Goal: Navigation & Orientation: Understand site structure

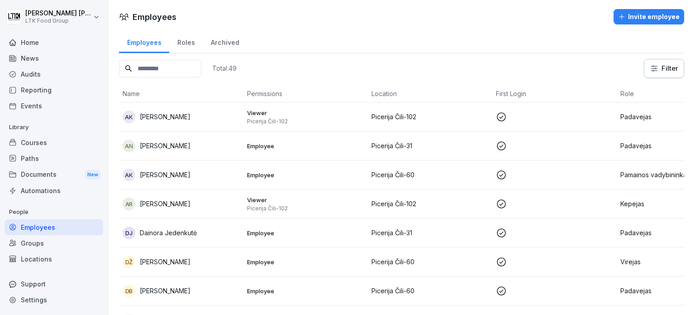
click at [188, 117] on div "AK [PERSON_NAME]" at bounding box center [181, 116] width 117 height 13
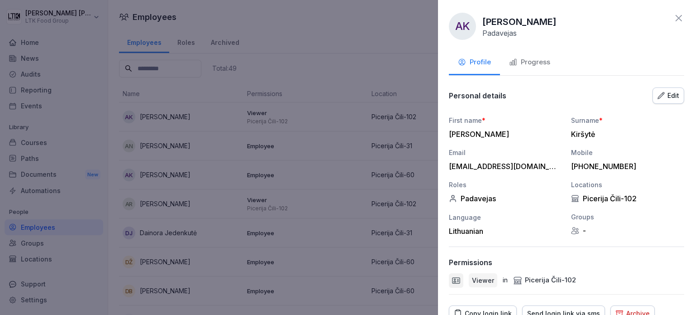
click at [355, 63] on div "Progress" at bounding box center [529, 62] width 41 height 10
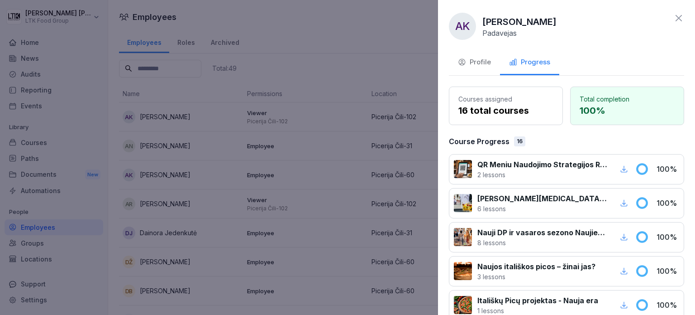
click at [293, 151] on div at bounding box center [347, 157] width 695 height 315
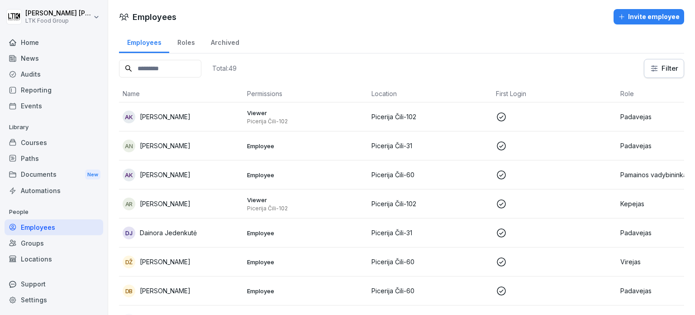
click at [191, 147] on div "AN [PERSON_NAME]" at bounding box center [181, 145] width 117 height 13
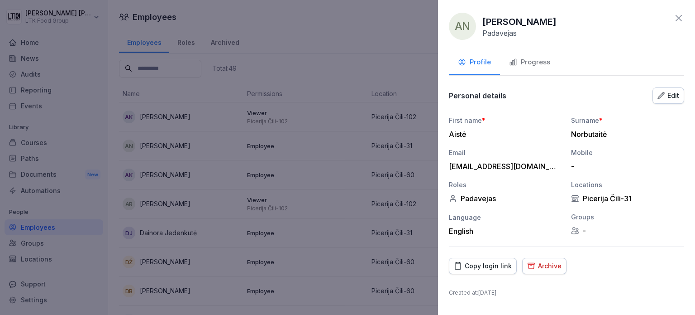
click at [355, 66] on div "Progress" at bounding box center [529, 62] width 41 height 10
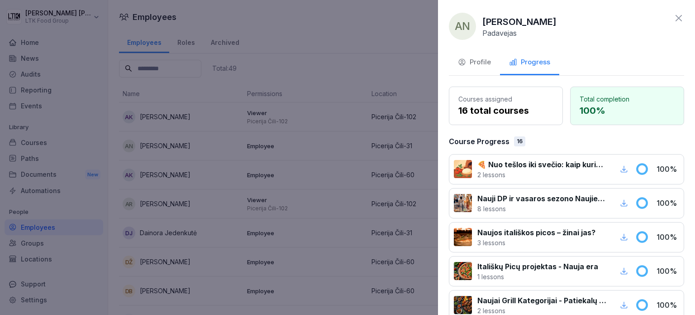
click at [214, 164] on div at bounding box center [347, 157] width 695 height 315
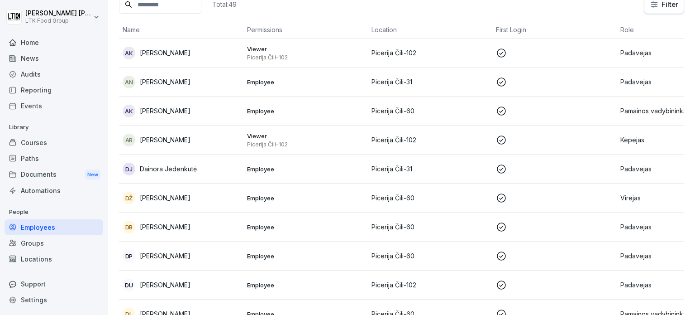
scroll to position [91, 0]
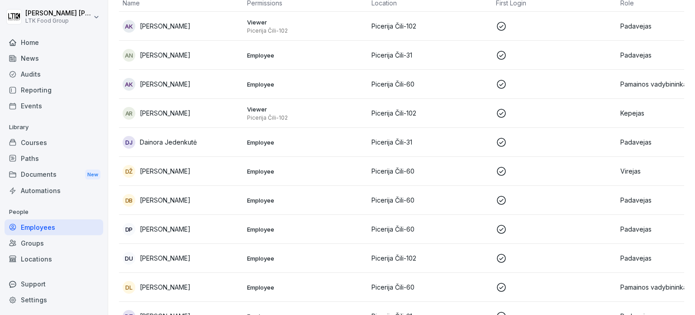
click at [167, 81] on p "[PERSON_NAME]" at bounding box center [165, 84] width 51 height 10
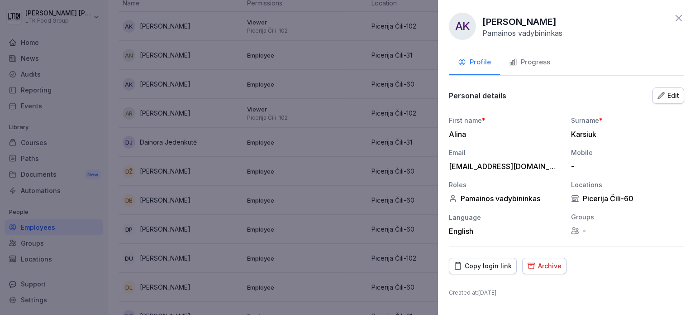
click at [355, 63] on div "Progress" at bounding box center [529, 62] width 41 height 10
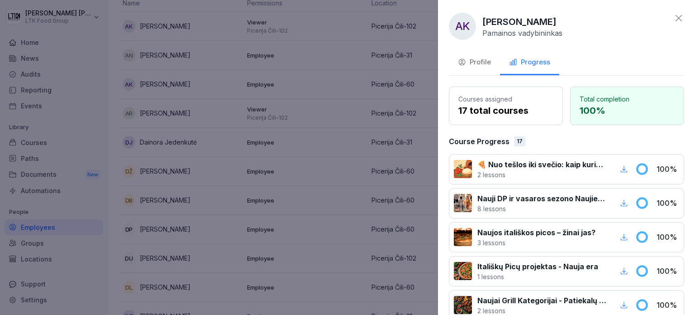
click at [338, 193] on div at bounding box center [347, 157] width 695 height 315
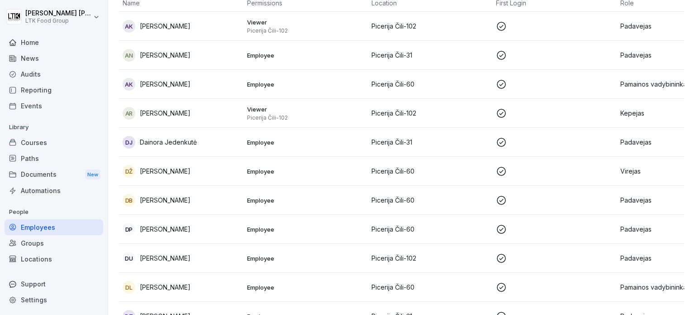
click at [185, 113] on p "[PERSON_NAME]" at bounding box center [165, 113] width 51 height 10
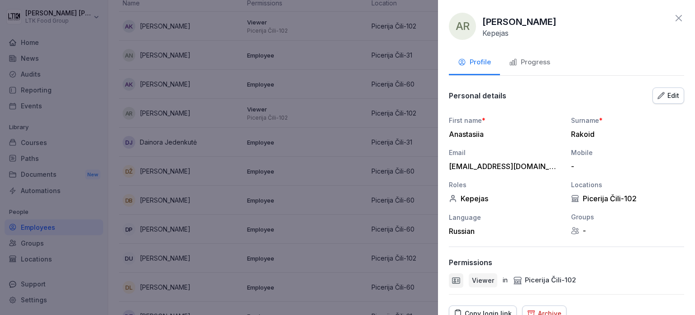
click at [355, 58] on div "Progress" at bounding box center [529, 62] width 41 height 10
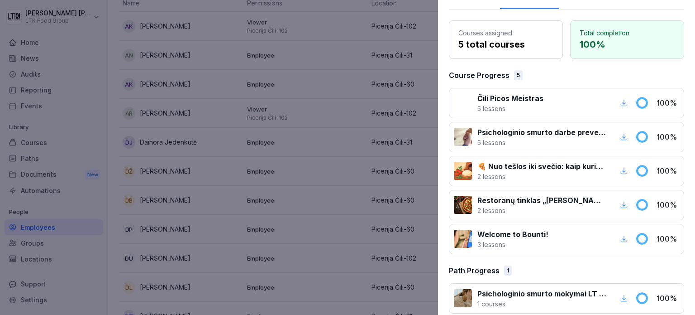
scroll to position [75, 0]
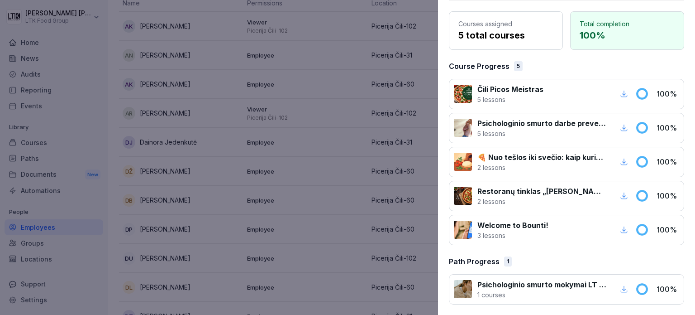
click at [179, 132] on div at bounding box center [347, 157] width 695 height 315
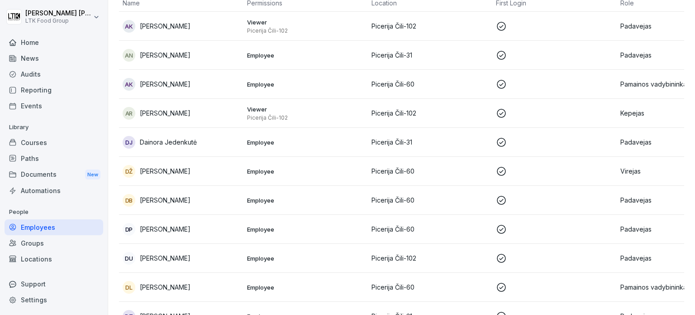
click at [165, 141] on p "Dainora Jedenkutė" at bounding box center [168, 142] width 57 height 10
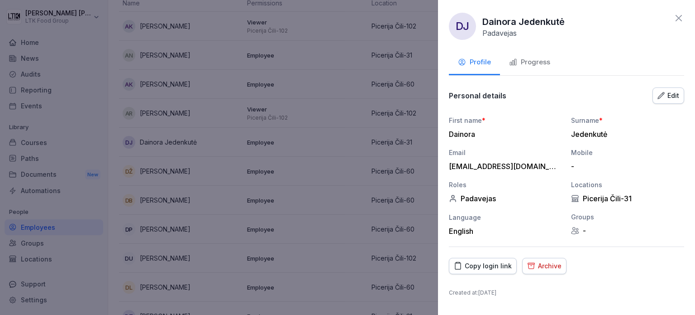
click at [355, 66] on div "Progress" at bounding box center [529, 62] width 41 height 10
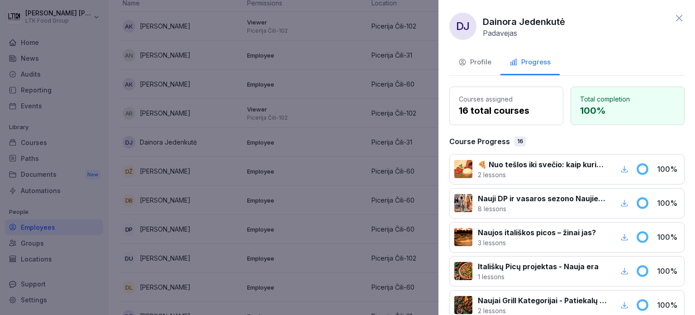
click at [351, 166] on div at bounding box center [347, 157] width 695 height 315
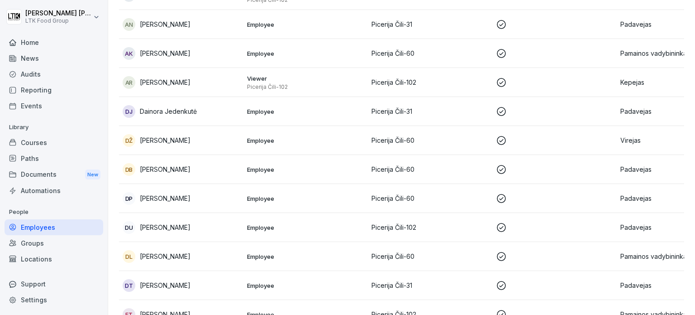
scroll to position [136, 0]
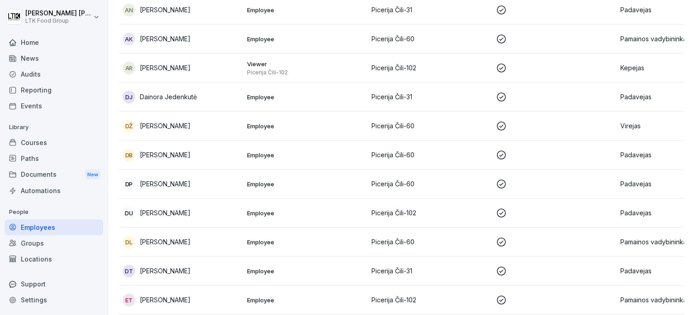
click at [355, 125] on p "Virejas" at bounding box center [678, 126] width 117 height 10
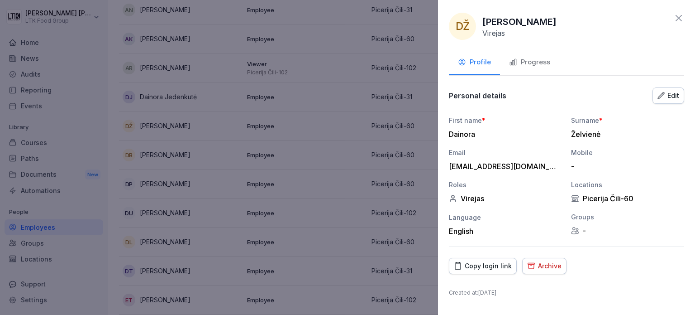
click at [355, 269] on div "Archive" at bounding box center [544, 266] width 34 height 10
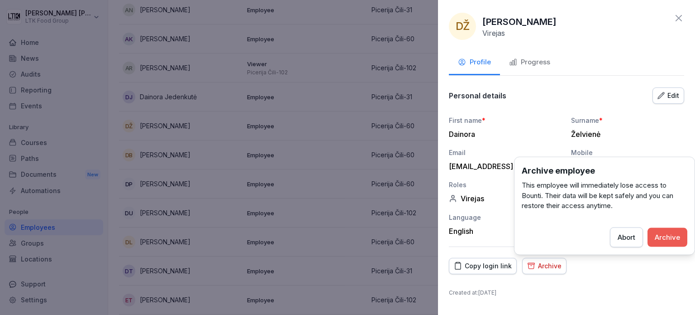
click at [355, 237] on div "Archive" at bounding box center [667, 237] width 25 height 10
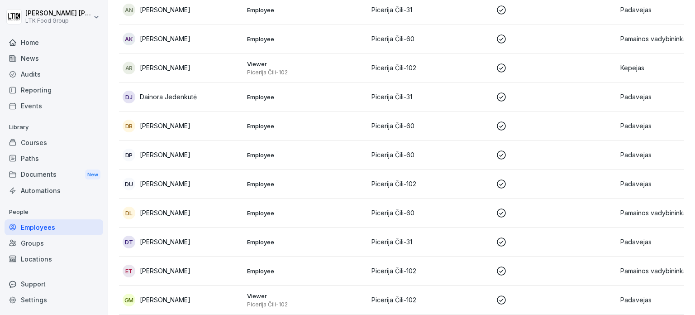
click at [156, 123] on p "[PERSON_NAME]" at bounding box center [165, 126] width 51 height 10
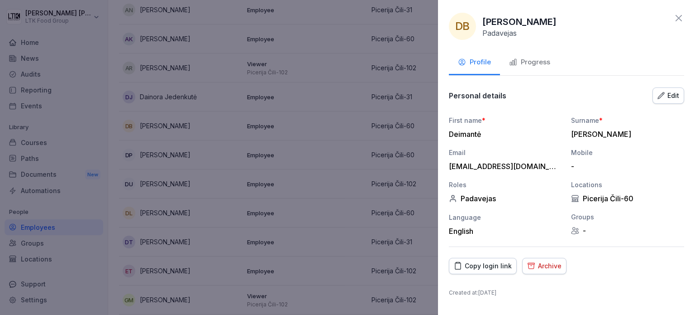
click at [355, 63] on div "Progress" at bounding box center [529, 62] width 41 height 10
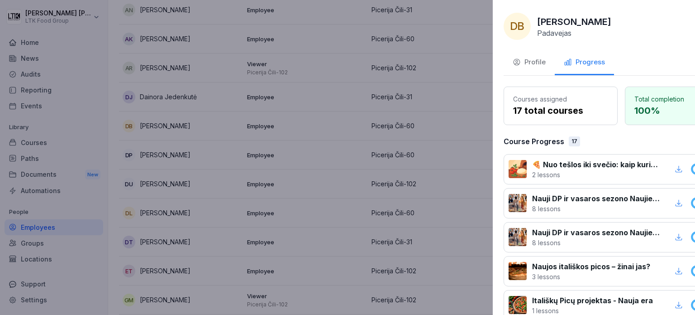
click at [320, 158] on div at bounding box center [347, 157] width 695 height 315
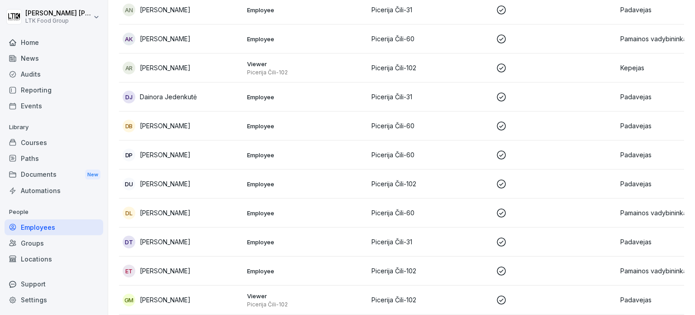
click at [194, 159] on div "DP [PERSON_NAME]" at bounding box center [181, 154] width 117 height 13
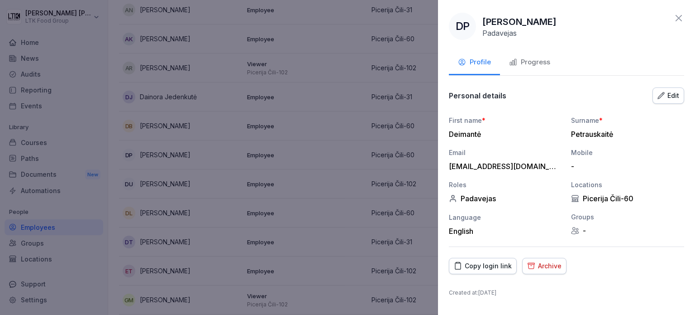
click at [355, 61] on div "Progress" at bounding box center [529, 62] width 41 height 10
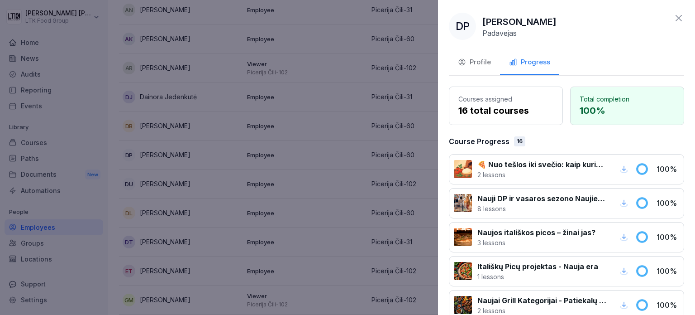
click at [223, 175] on div at bounding box center [347, 157] width 695 height 315
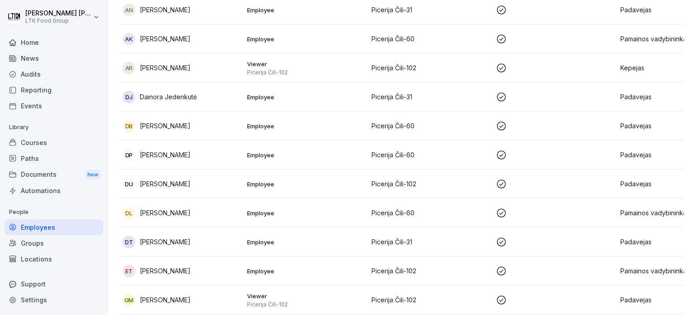
click at [191, 183] on p "[PERSON_NAME]" at bounding box center [165, 184] width 51 height 10
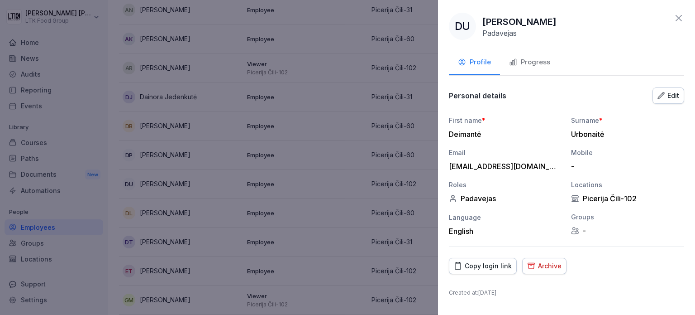
click at [355, 58] on div "Progress" at bounding box center [529, 62] width 41 height 10
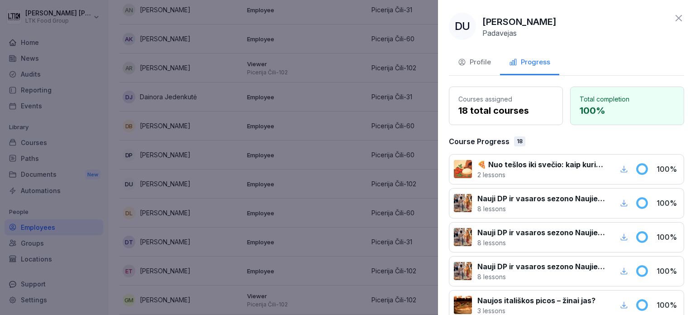
click at [235, 222] on div at bounding box center [347, 157] width 695 height 315
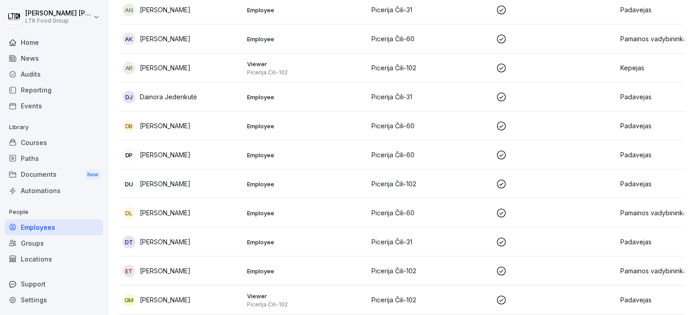
click at [159, 209] on p "[PERSON_NAME]" at bounding box center [165, 213] width 51 height 10
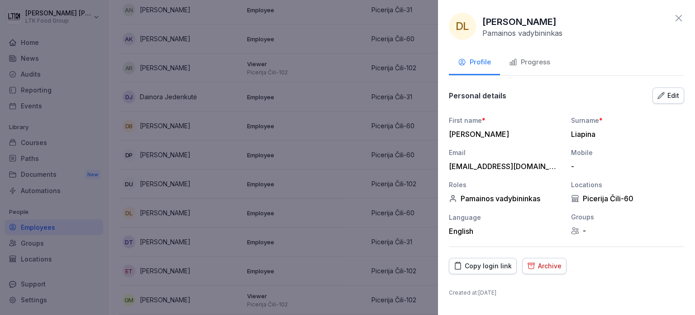
click at [355, 61] on div "Progress" at bounding box center [529, 62] width 41 height 10
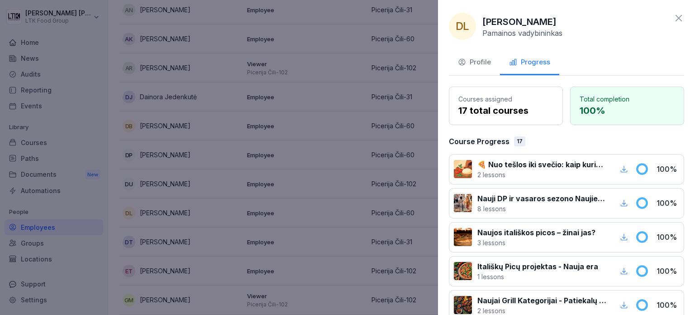
click at [305, 212] on div at bounding box center [347, 157] width 695 height 315
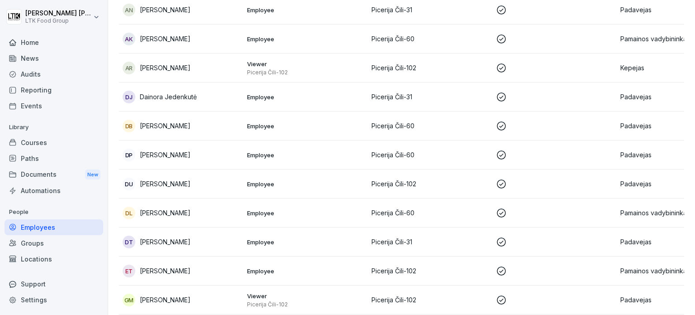
click at [179, 210] on p "[PERSON_NAME]" at bounding box center [165, 213] width 51 height 10
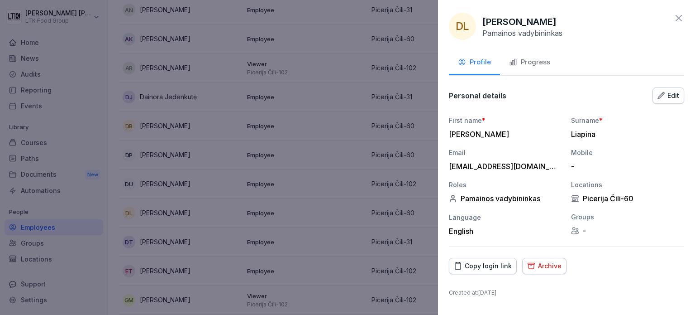
click at [355, 59] on div "Progress" at bounding box center [529, 62] width 41 height 10
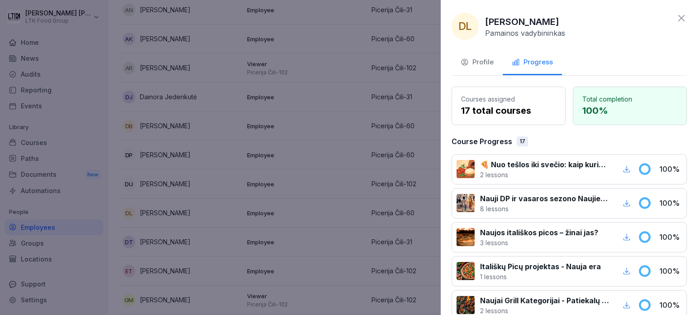
click at [315, 195] on div at bounding box center [347, 157] width 695 height 315
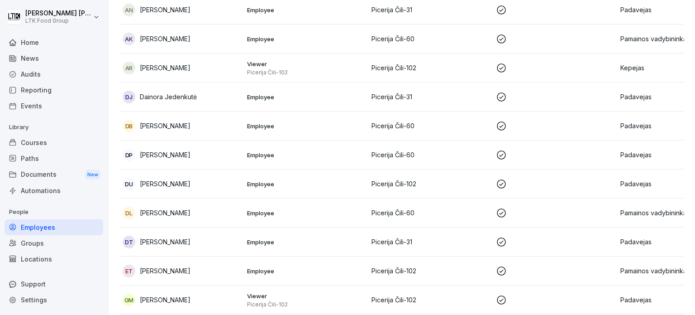
click at [154, 243] on p "[PERSON_NAME]" at bounding box center [165, 242] width 51 height 10
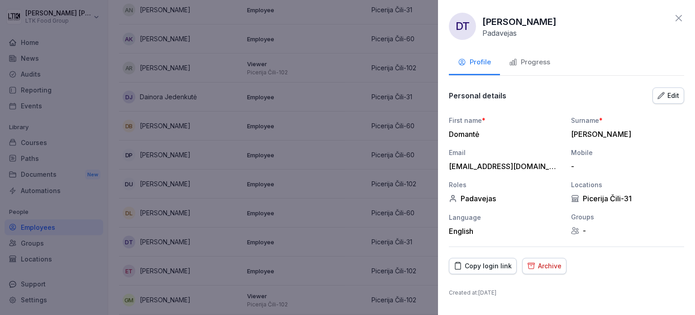
click at [355, 63] on div "Progress" at bounding box center [529, 62] width 41 height 10
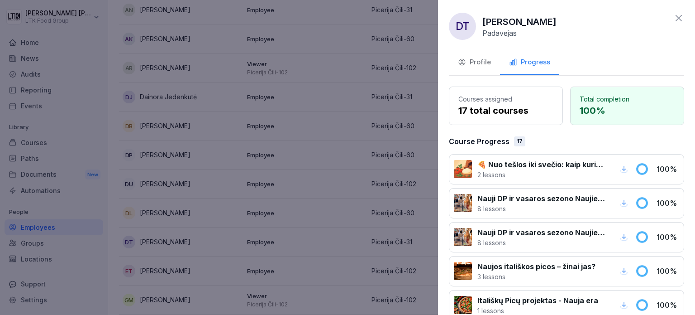
click at [172, 240] on div at bounding box center [347, 157] width 695 height 315
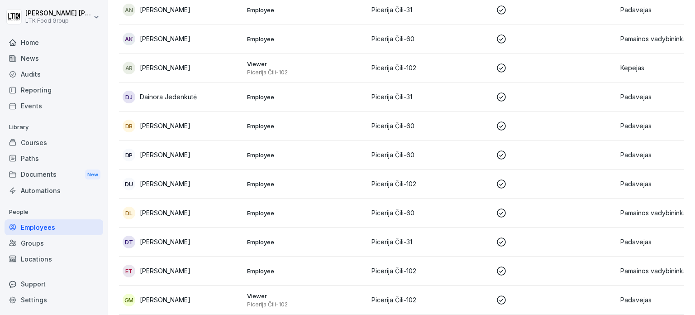
click at [162, 262] on td "ET [PERSON_NAME]" at bounding box center [181, 270] width 124 height 29
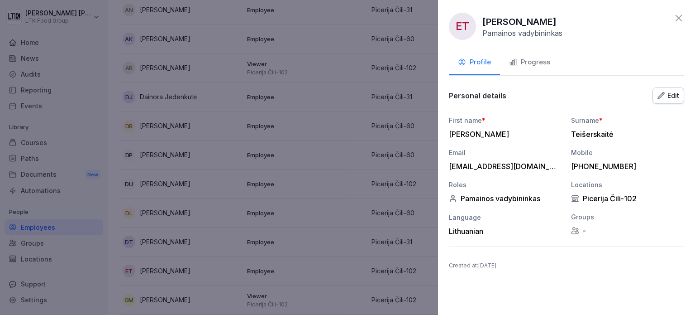
click at [355, 67] on div "Progress" at bounding box center [529, 62] width 41 height 10
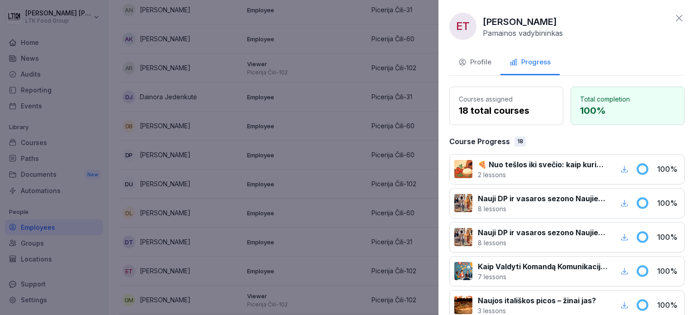
click at [278, 226] on div at bounding box center [347, 157] width 695 height 315
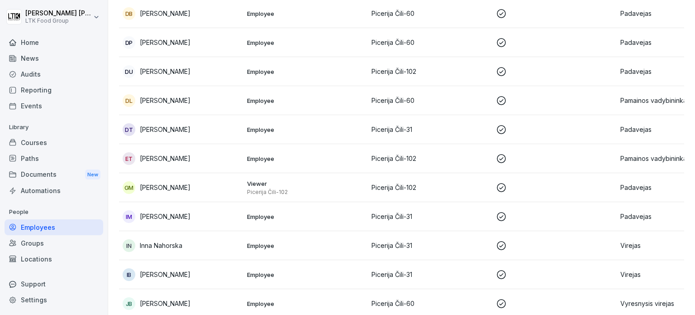
scroll to position [272, 0]
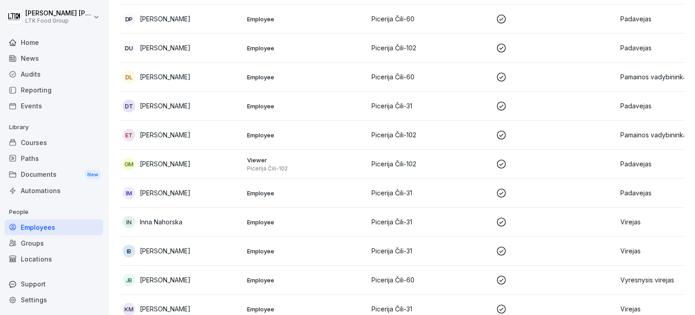
click at [175, 134] on p "[PERSON_NAME]" at bounding box center [165, 135] width 51 height 10
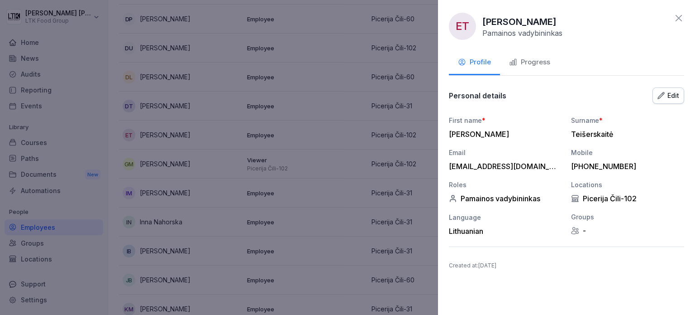
click at [355, 62] on div "Progress" at bounding box center [529, 62] width 41 height 10
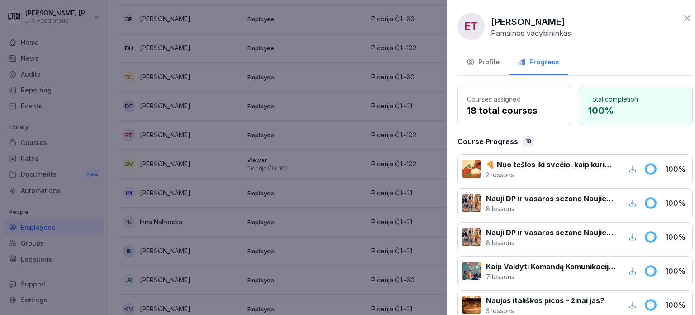
click at [235, 181] on div at bounding box center [347, 157] width 695 height 315
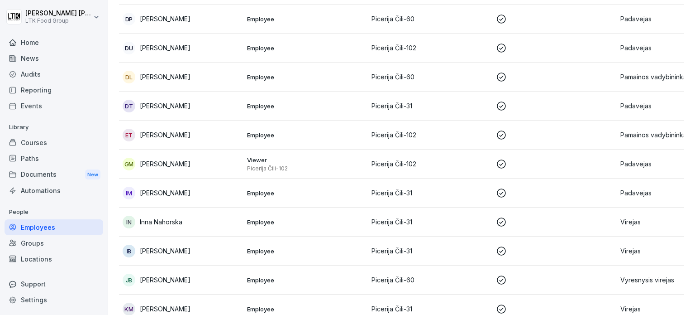
click at [171, 166] on p "[PERSON_NAME]" at bounding box center [165, 164] width 51 height 10
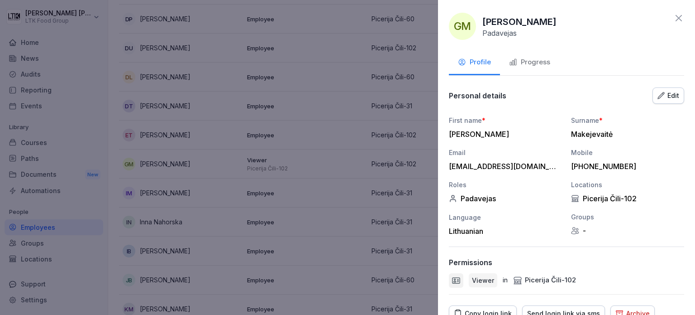
click at [355, 60] on div "Progress" at bounding box center [529, 62] width 41 height 10
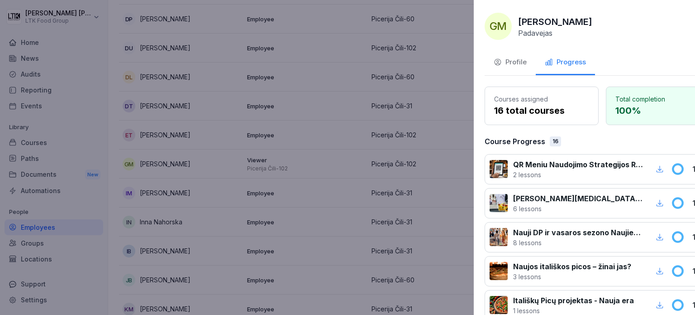
click at [355, 183] on div at bounding box center [347, 157] width 695 height 315
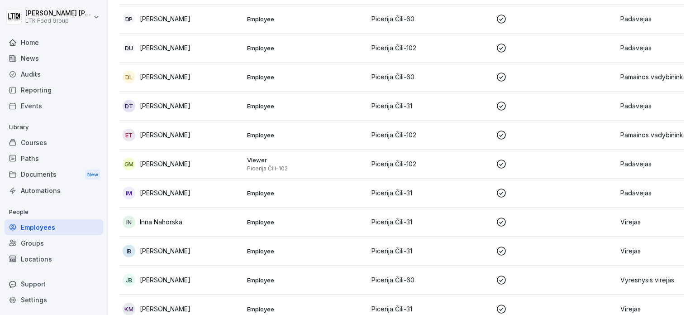
click at [161, 195] on p "[PERSON_NAME]" at bounding box center [165, 193] width 51 height 10
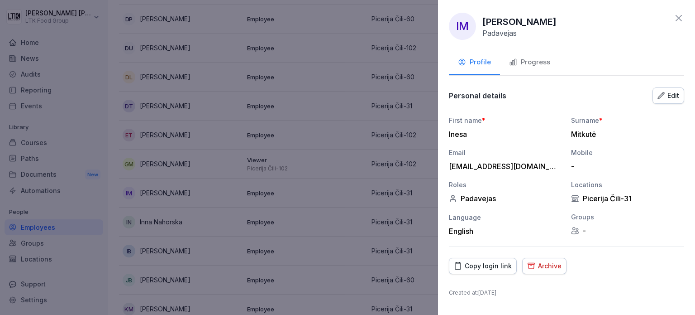
click at [355, 57] on div "Progress" at bounding box center [529, 62] width 41 height 10
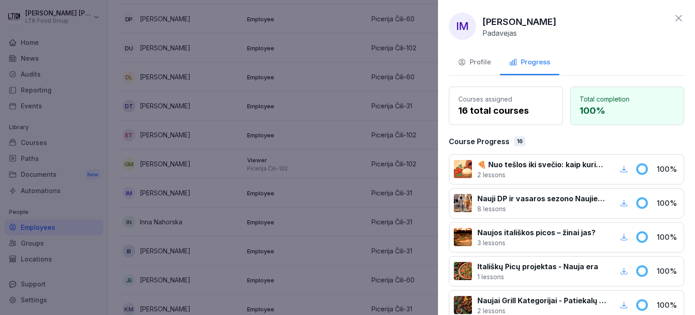
click at [271, 176] on div at bounding box center [347, 157] width 695 height 315
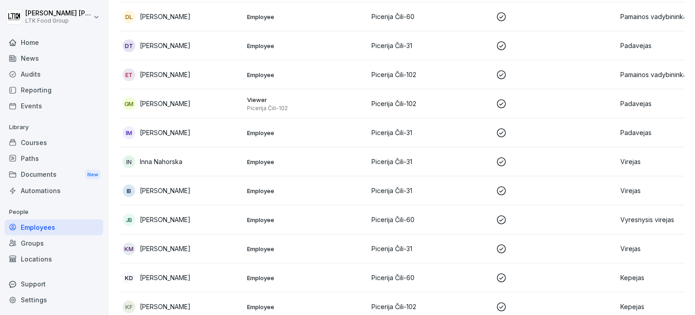
scroll to position [362, 0]
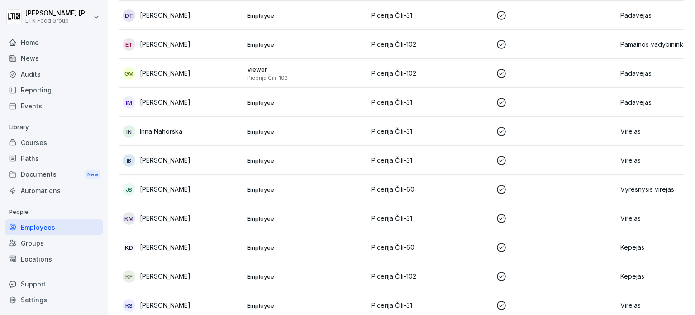
click at [143, 124] on td "IN Inna Nahorska" at bounding box center [181, 131] width 124 height 29
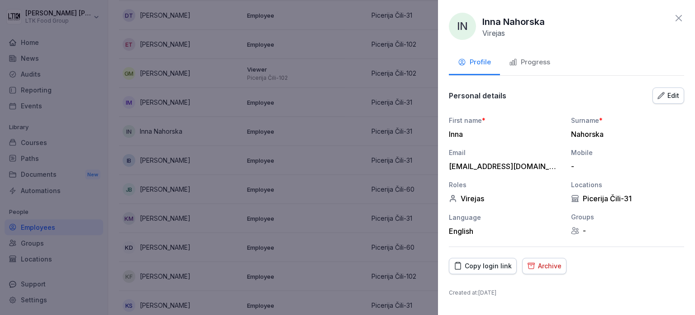
click at [355, 67] on button "Progress" at bounding box center [529, 63] width 59 height 24
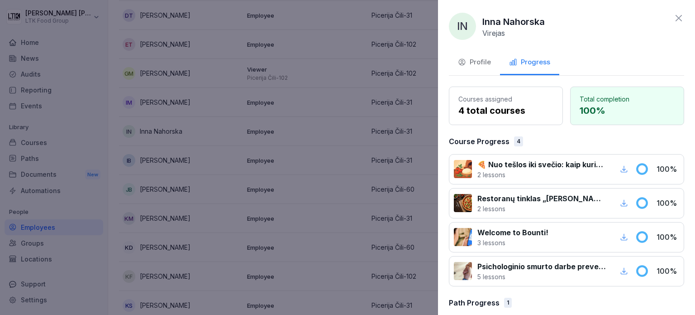
click at [191, 219] on div at bounding box center [347, 157] width 695 height 315
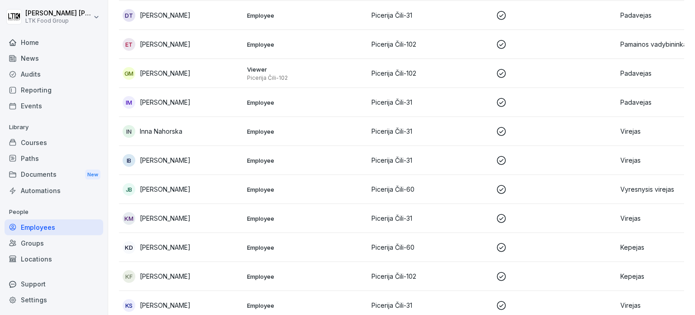
click at [162, 172] on td "IB [PERSON_NAME]" at bounding box center [181, 160] width 124 height 29
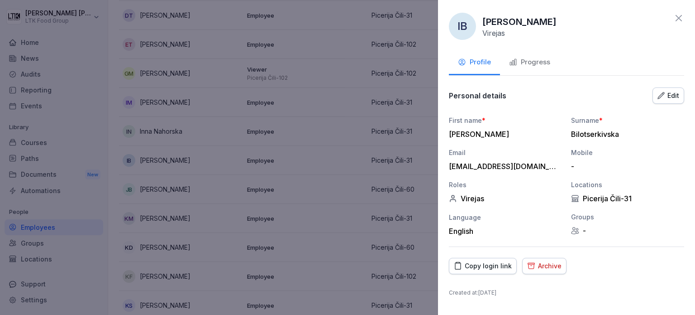
click at [355, 62] on div "Progress" at bounding box center [529, 62] width 41 height 10
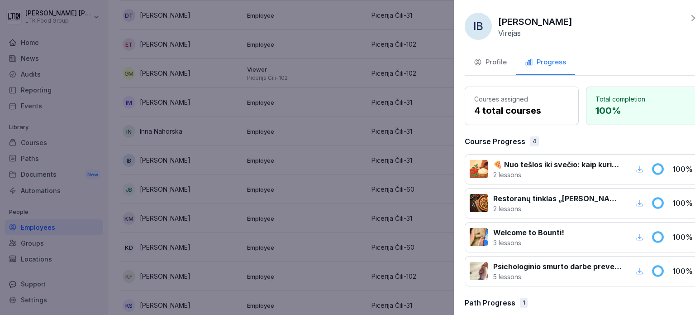
click at [199, 184] on div at bounding box center [347, 157] width 695 height 315
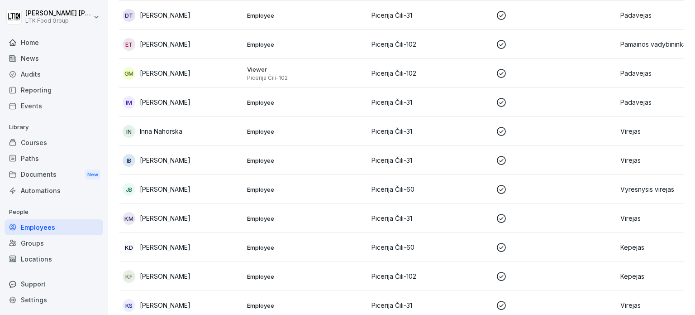
click at [160, 190] on p "[PERSON_NAME]" at bounding box center [165, 189] width 51 height 10
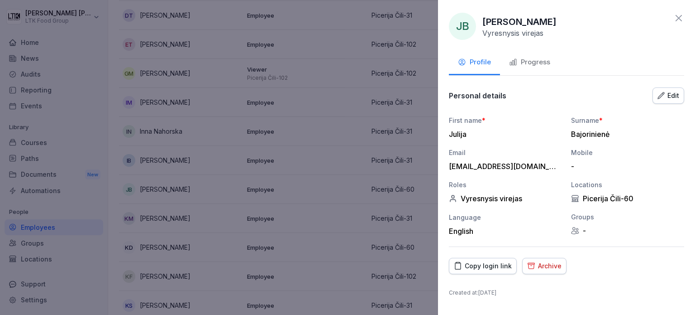
click at [355, 60] on div "Progress" at bounding box center [529, 62] width 41 height 10
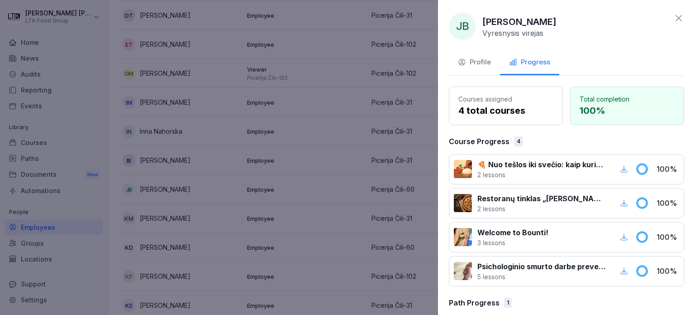
click at [212, 240] on div at bounding box center [347, 157] width 695 height 315
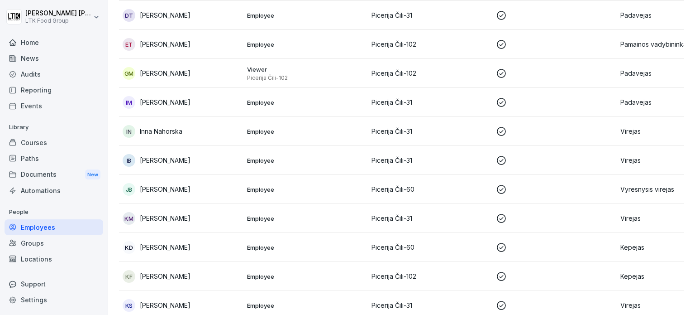
click at [162, 215] on p "[PERSON_NAME]" at bounding box center [165, 218] width 51 height 10
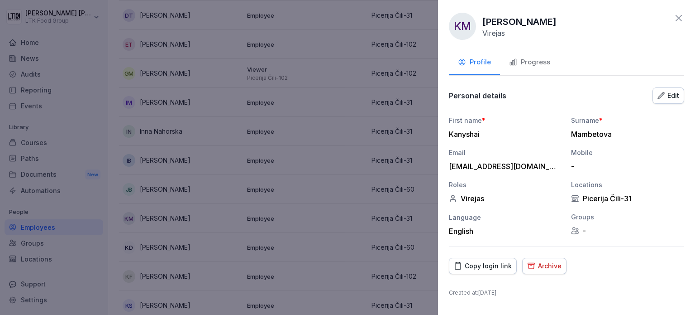
click at [355, 64] on div "Progress" at bounding box center [529, 62] width 41 height 10
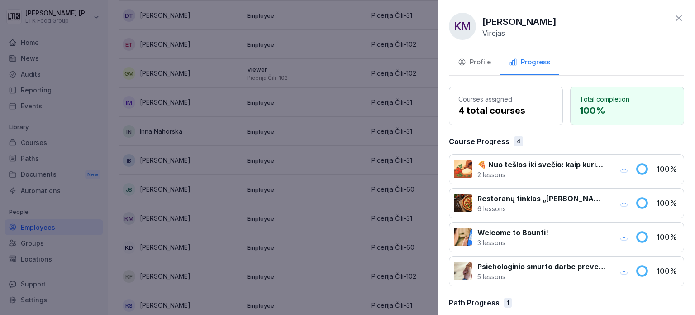
click at [188, 182] on div at bounding box center [347, 157] width 695 height 315
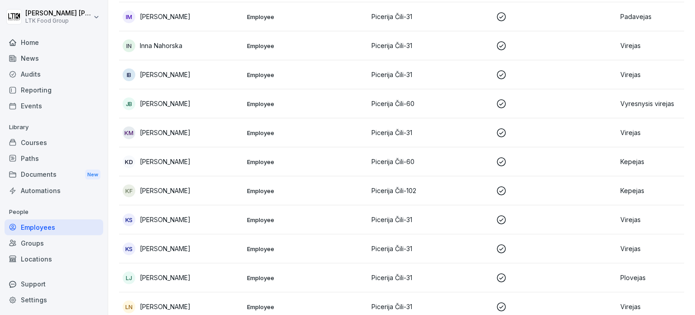
scroll to position [453, 0]
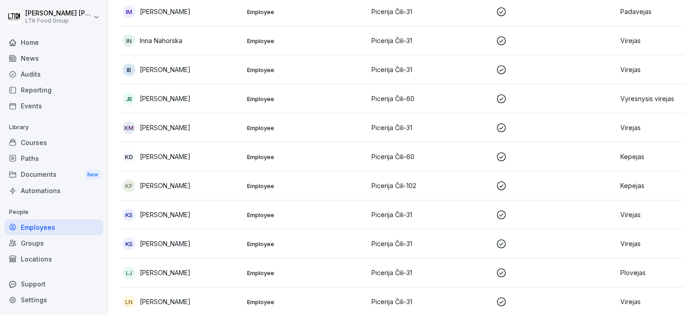
click at [148, 159] on p "[PERSON_NAME]" at bounding box center [165, 157] width 51 height 10
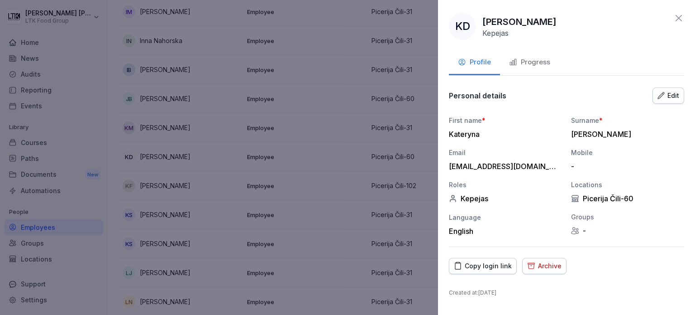
click at [355, 77] on div "KD [PERSON_NAME] Profile Progress Personal details Edit First name * [PERSON_NA…" at bounding box center [566, 157] width 257 height 315
click at [355, 65] on div "Progress" at bounding box center [529, 62] width 41 height 10
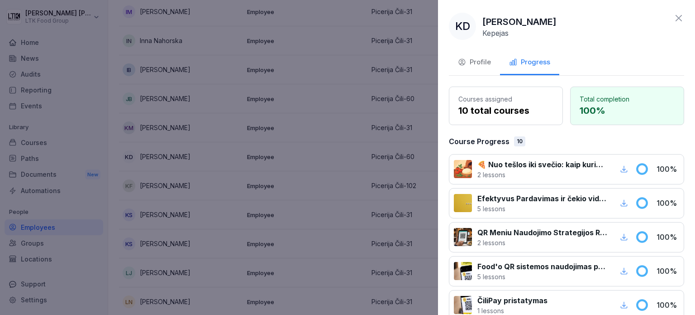
click at [247, 211] on div at bounding box center [347, 157] width 695 height 315
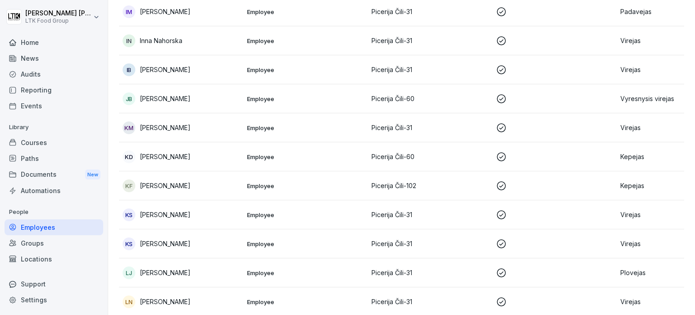
click at [188, 179] on div "KF [PERSON_NAME]" at bounding box center [181, 185] width 117 height 13
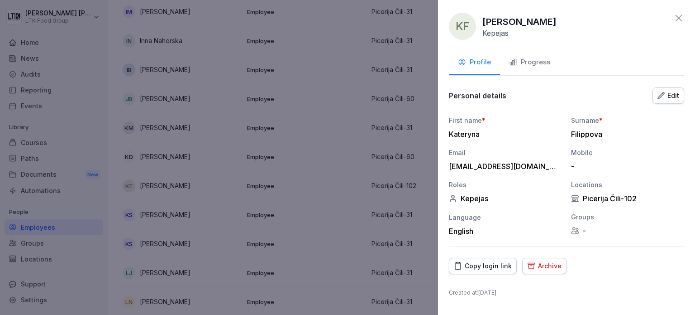
click at [355, 67] on div "Progress" at bounding box center [529, 62] width 41 height 10
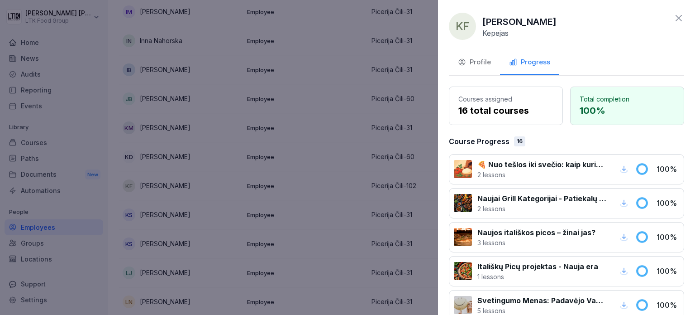
click at [219, 192] on div at bounding box center [347, 157] width 695 height 315
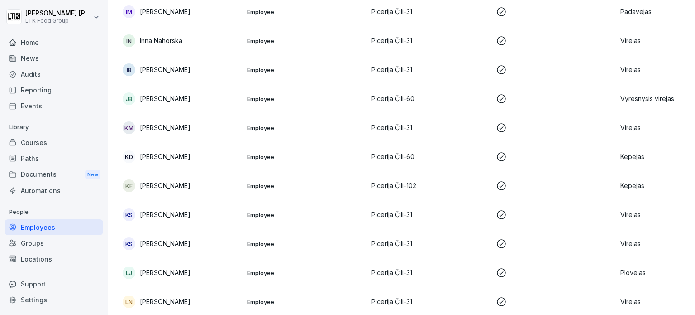
click at [200, 211] on div "KS [PERSON_NAME]" at bounding box center [181, 214] width 117 height 13
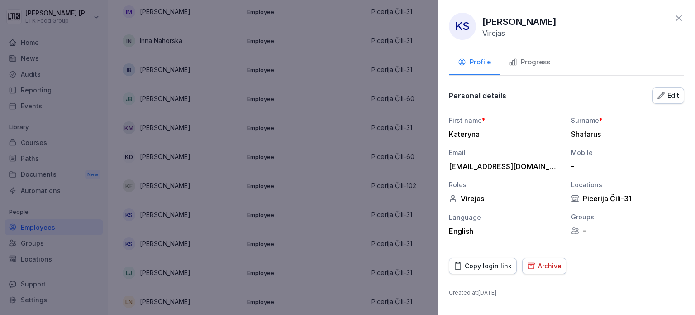
click at [355, 67] on div "Progress" at bounding box center [529, 62] width 41 height 10
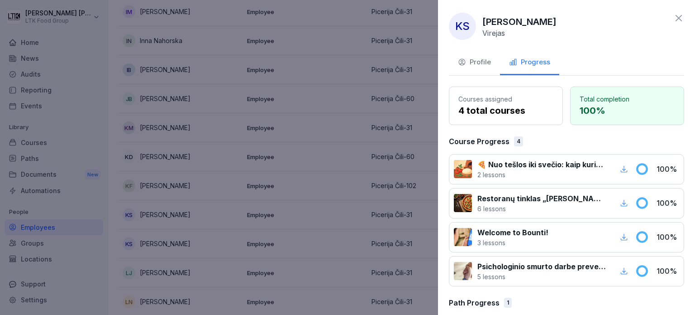
click at [267, 224] on div at bounding box center [347, 157] width 695 height 315
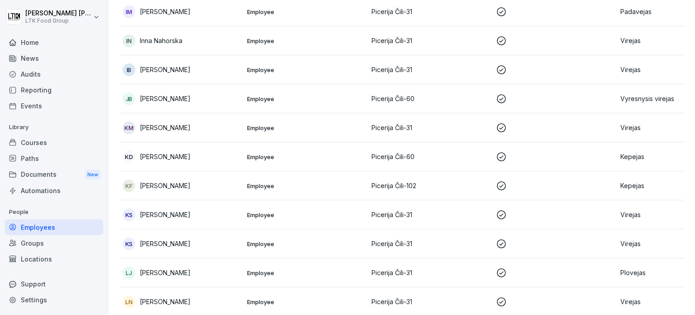
scroll to position [498, 0]
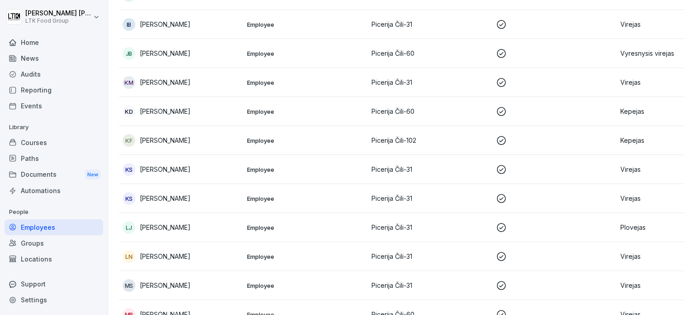
click at [179, 197] on p "[PERSON_NAME]" at bounding box center [165, 198] width 51 height 10
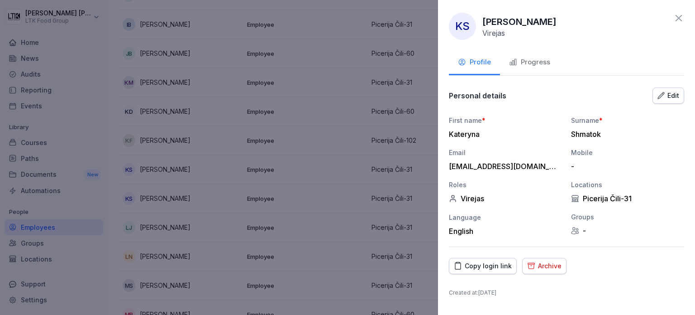
click at [355, 56] on button "Progress" at bounding box center [529, 63] width 59 height 24
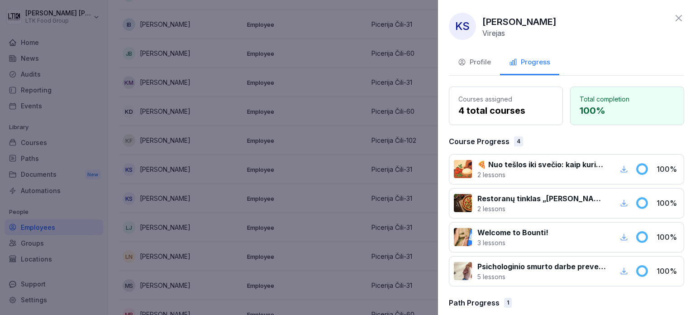
click at [355, 202] on div at bounding box center [347, 157] width 695 height 315
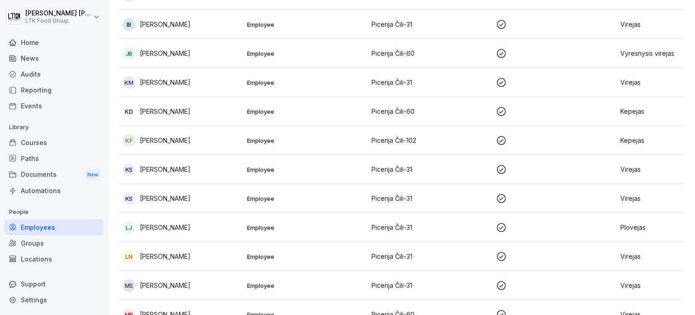
click at [177, 253] on p "[PERSON_NAME]" at bounding box center [165, 256] width 51 height 10
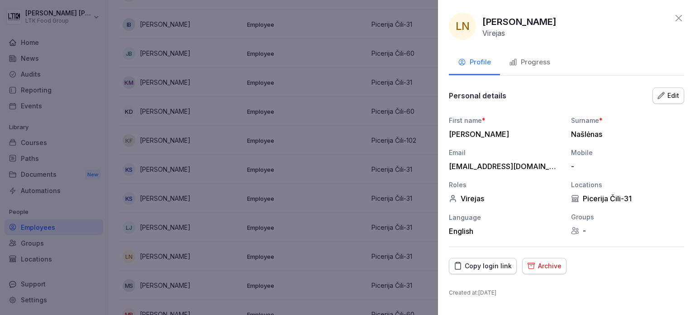
click at [355, 67] on button "Progress" at bounding box center [529, 63] width 59 height 24
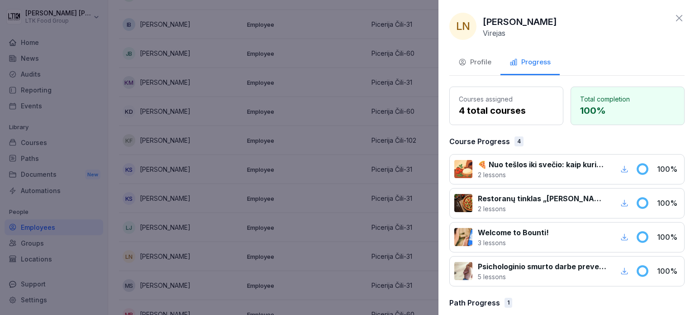
drag, startPoint x: 312, startPoint y: 213, endPoint x: 95, endPoint y: 219, distance: 216.4
click at [312, 213] on div at bounding box center [347, 157] width 695 height 315
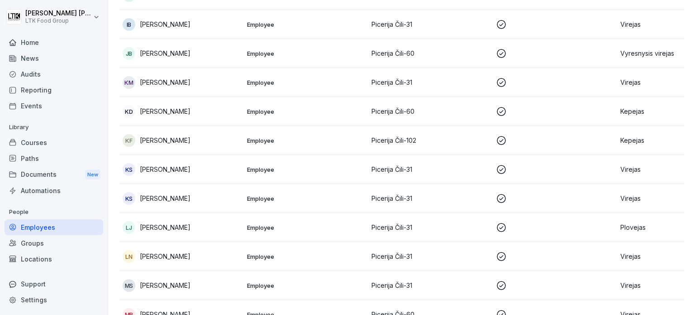
click at [143, 224] on p "[PERSON_NAME]" at bounding box center [165, 227] width 51 height 10
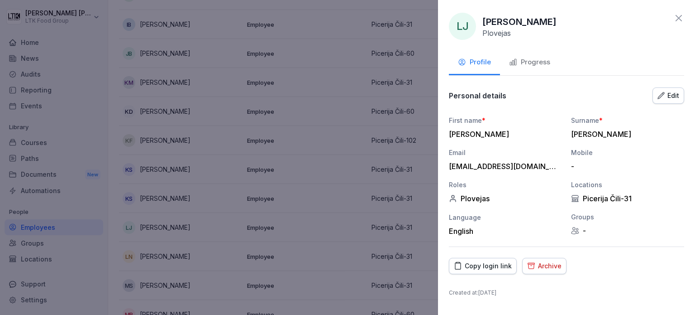
click at [355, 59] on div "Progress" at bounding box center [529, 62] width 41 height 10
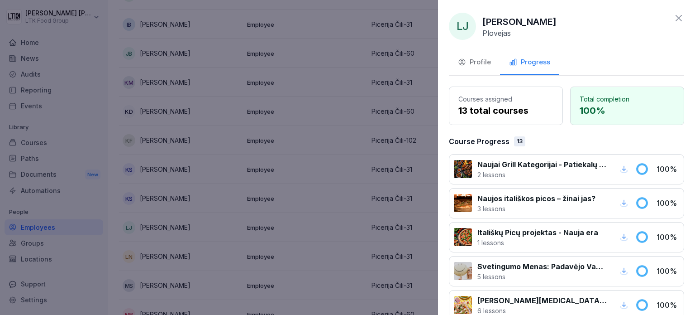
click at [353, 194] on div at bounding box center [347, 157] width 695 height 315
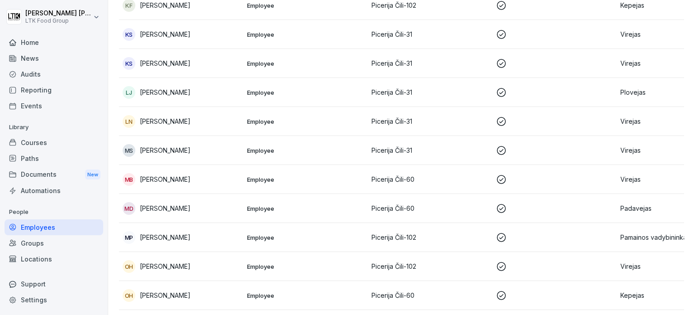
scroll to position [634, 0]
click at [157, 156] on td "[PERSON_NAME]" at bounding box center [181, 149] width 124 height 29
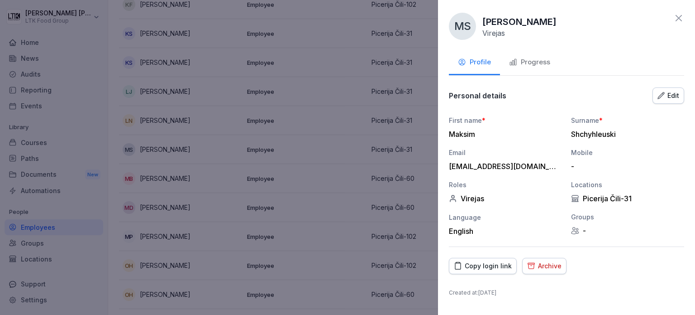
click at [355, 57] on div "Progress" at bounding box center [529, 62] width 41 height 10
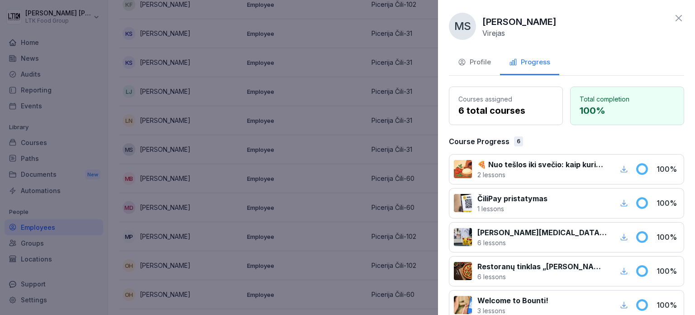
click at [355, 210] on div at bounding box center [347, 157] width 695 height 315
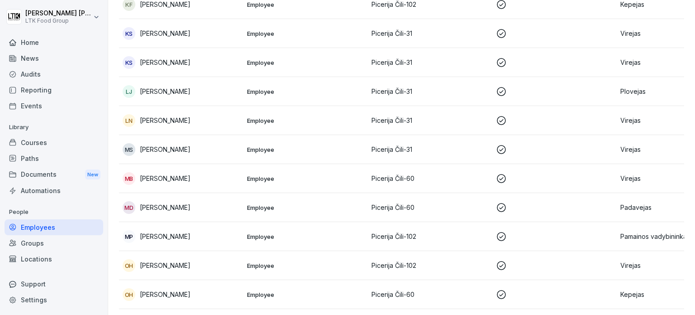
click at [163, 213] on td "MD [PERSON_NAME]" at bounding box center [181, 207] width 124 height 29
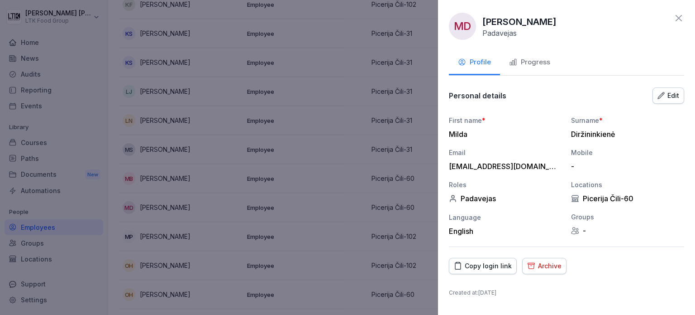
click at [355, 59] on div "Progress" at bounding box center [529, 62] width 41 height 10
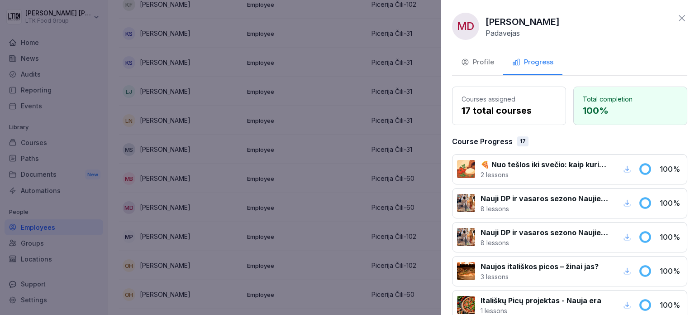
click at [301, 189] on div at bounding box center [347, 157] width 695 height 315
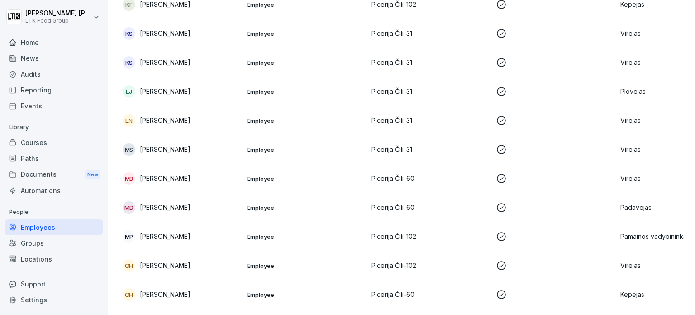
click at [185, 177] on p "[PERSON_NAME]" at bounding box center [165, 178] width 51 height 10
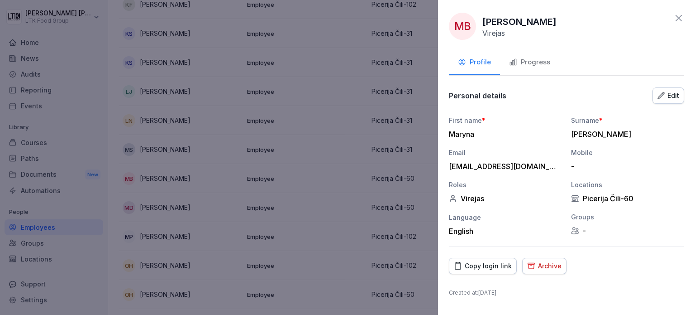
click at [355, 62] on div "Progress" at bounding box center [529, 62] width 41 height 10
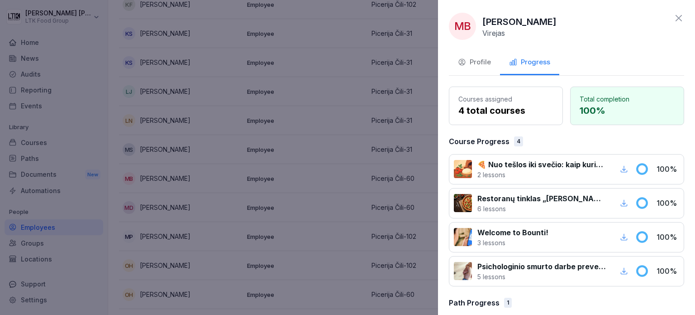
click at [343, 170] on div at bounding box center [347, 157] width 695 height 315
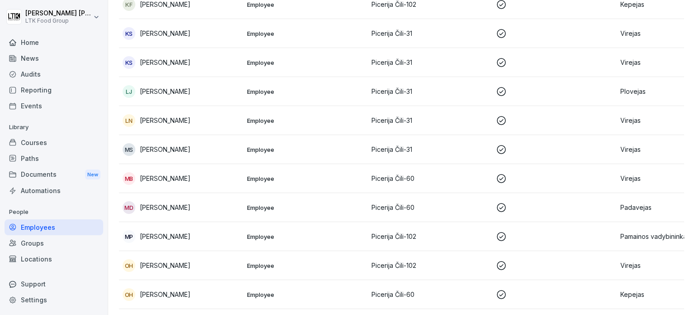
click at [164, 236] on p "[PERSON_NAME]" at bounding box center [165, 236] width 51 height 10
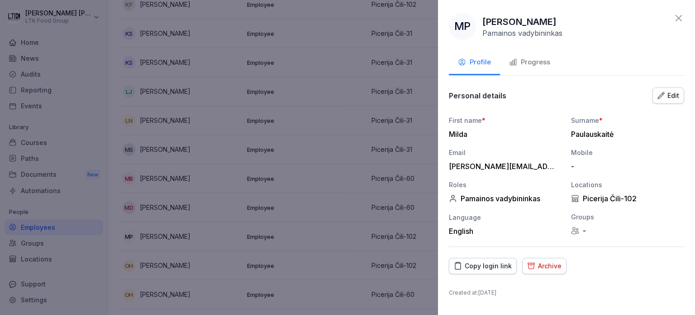
click at [355, 62] on div "Progress" at bounding box center [529, 62] width 41 height 10
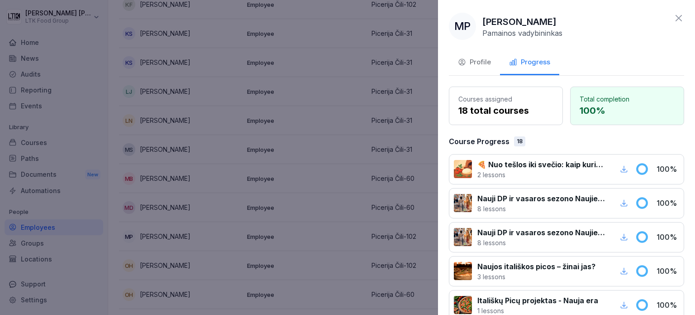
drag, startPoint x: 340, startPoint y: 226, endPoint x: 326, endPoint y: 233, distance: 16.0
click at [339, 226] on div at bounding box center [347, 157] width 695 height 315
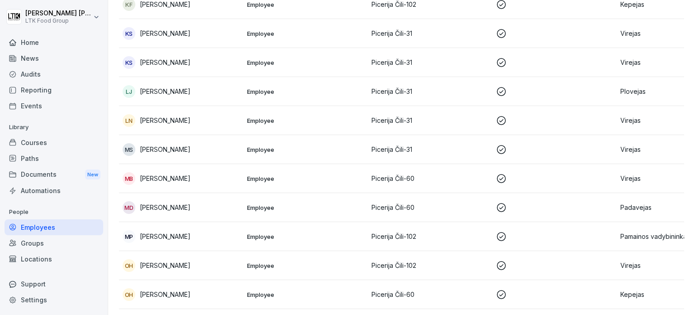
click at [154, 265] on p "[PERSON_NAME]" at bounding box center [165, 265] width 51 height 10
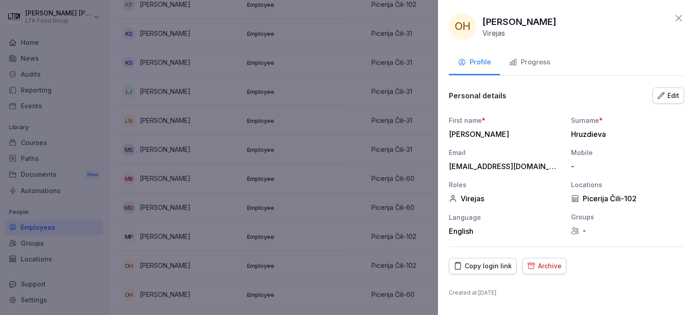
click at [355, 67] on div "Progress" at bounding box center [529, 62] width 41 height 10
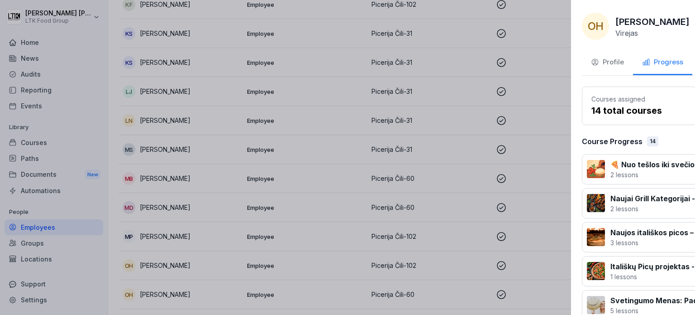
click at [295, 233] on div at bounding box center [347, 157] width 695 height 315
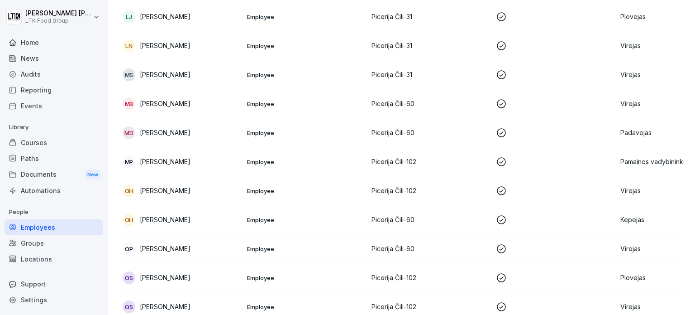
scroll to position [724, 0]
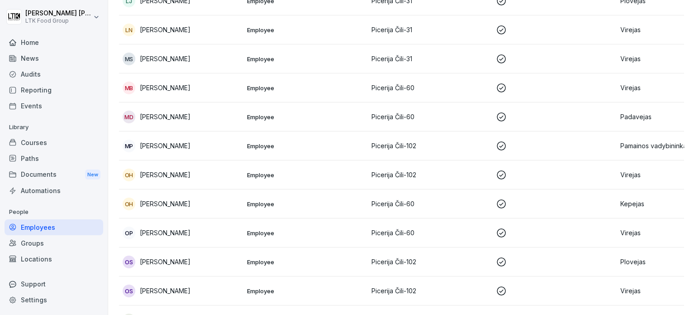
click at [173, 177] on p "[PERSON_NAME]" at bounding box center [165, 175] width 51 height 10
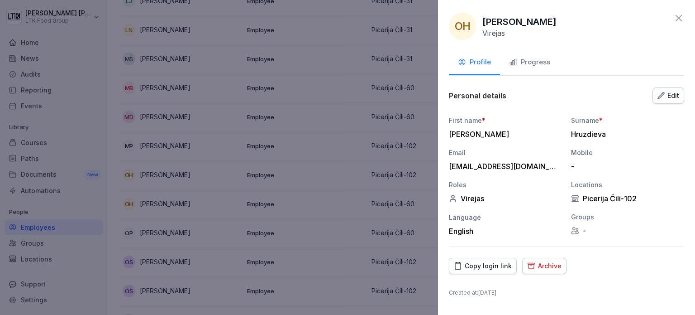
click at [355, 61] on div "Progress" at bounding box center [529, 62] width 41 height 10
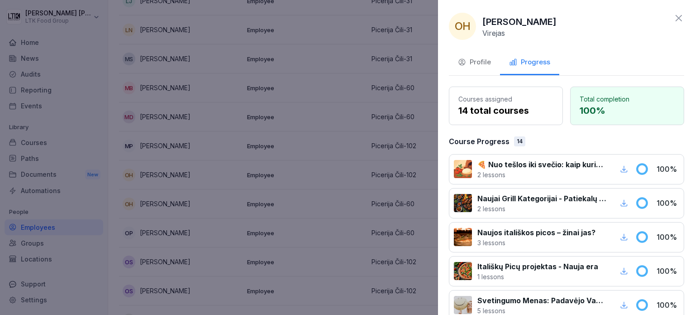
click at [290, 279] on div at bounding box center [347, 157] width 695 height 315
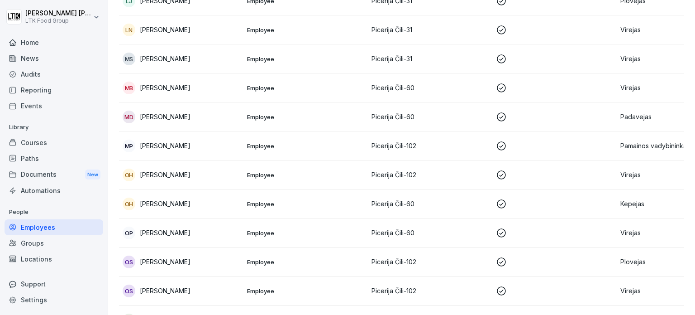
click at [178, 230] on p "[PERSON_NAME]" at bounding box center [165, 233] width 51 height 10
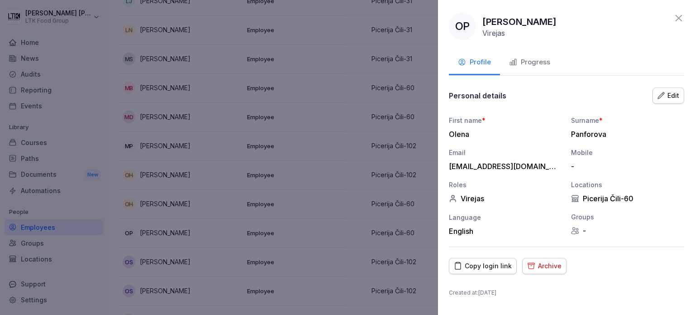
click at [355, 63] on div "Progress" at bounding box center [529, 62] width 41 height 10
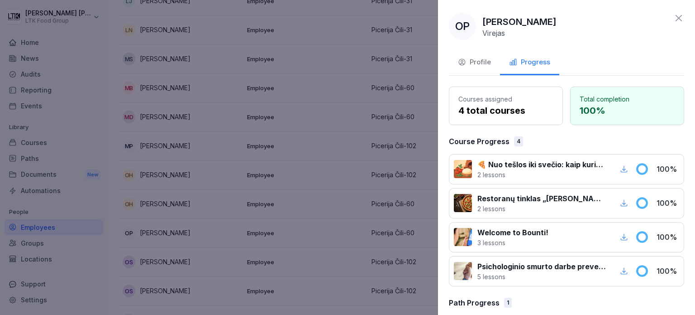
click at [180, 215] on div at bounding box center [347, 157] width 695 height 315
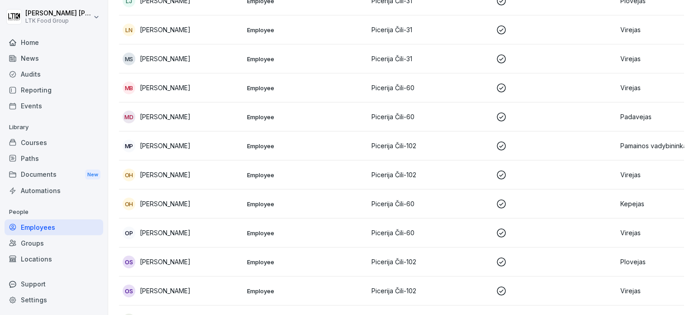
click at [172, 206] on p "[PERSON_NAME]" at bounding box center [165, 204] width 51 height 10
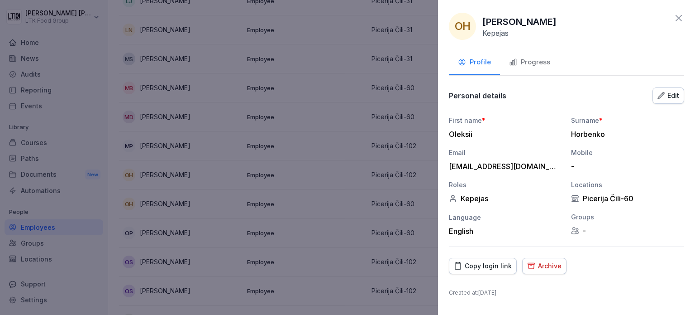
click at [355, 63] on div "Progress" at bounding box center [529, 62] width 41 height 10
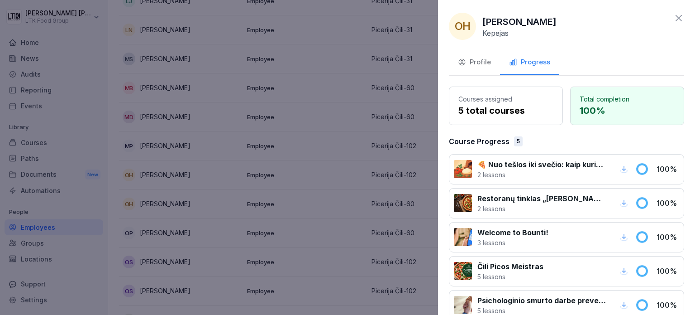
click at [355, 231] on div at bounding box center [347, 157] width 695 height 315
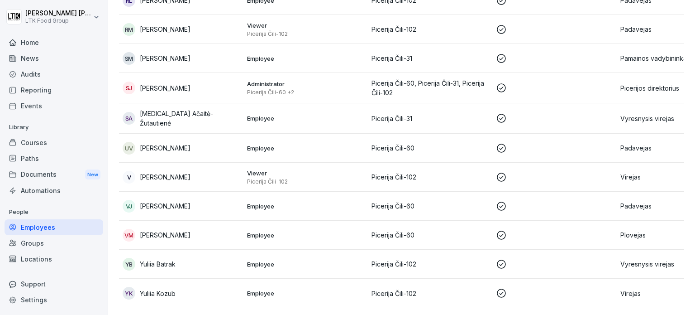
scroll to position [1201, 0]
click at [55, 180] on div "Documents New" at bounding box center [54, 174] width 99 height 17
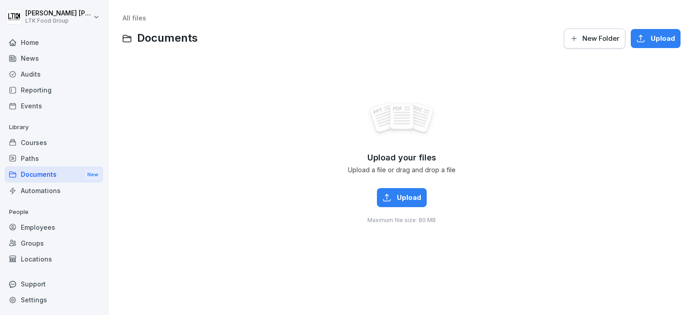
click at [52, 188] on div "Automations" at bounding box center [54, 190] width 99 height 16
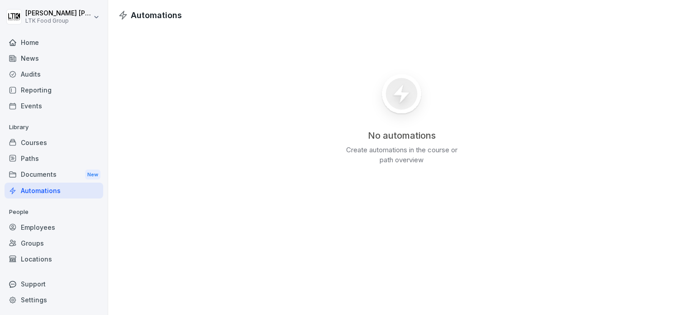
click at [40, 102] on div "Events" at bounding box center [54, 106] width 99 height 16
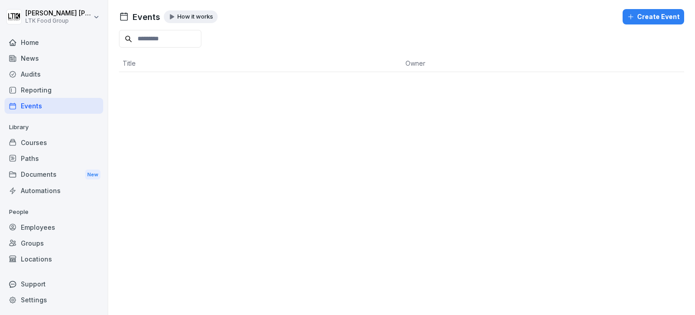
click at [43, 86] on div "Reporting" at bounding box center [54, 90] width 99 height 16
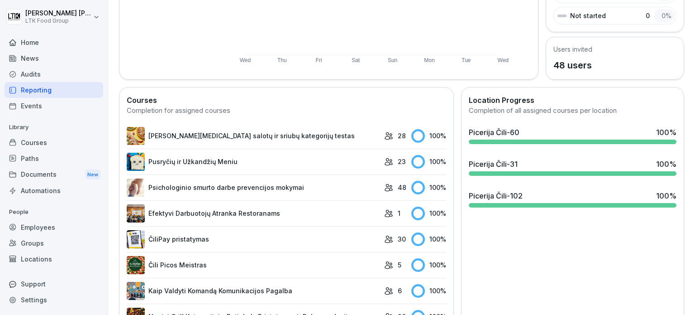
scroll to position [221, 0]
